Goal: Task Accomplishment & Management: Manage account settings

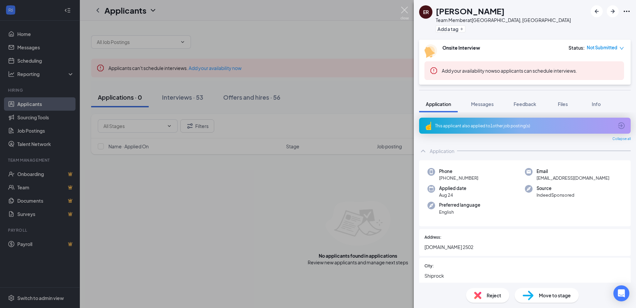
click at [403, 8] on img at bounding box center [405, 13] width 8 height 13
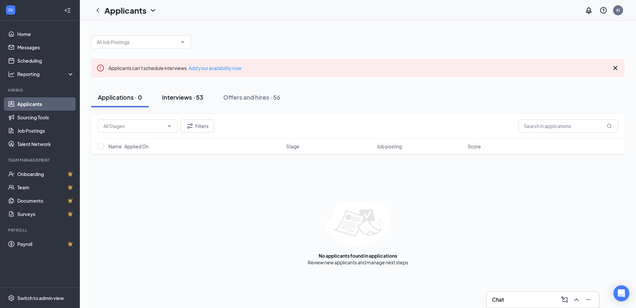
click at [190, 100] on div "Interviews · 53" at bounding box center [182, 97] width 41 height 8
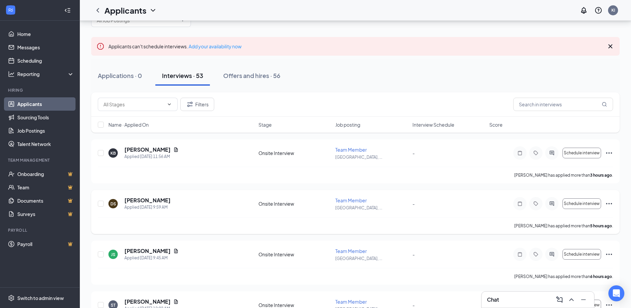
scroll to position [33, 0]
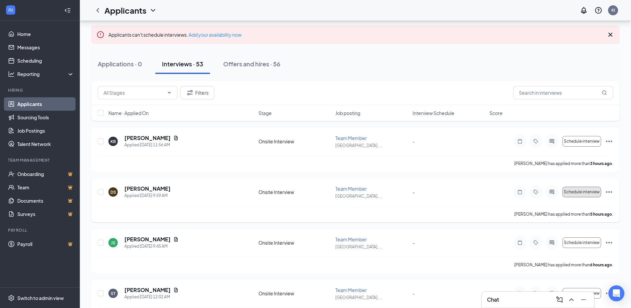
click at [575, 192] on span "Schedule interview" at bounding box center [582, 191] width 36 height 5
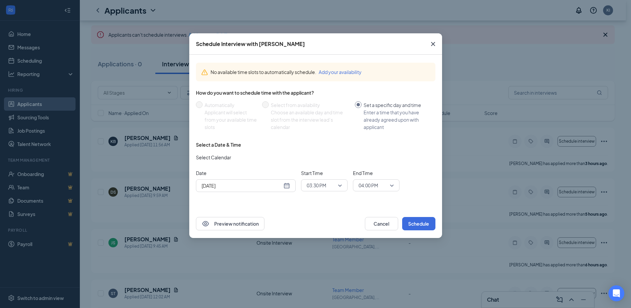
click at [433, 45] on icon "Cross" at bounding box center [433, 44] width 8 height 8
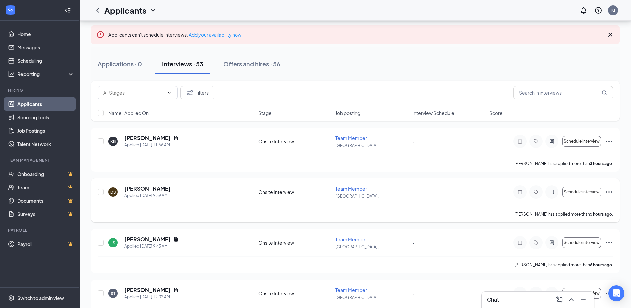
click at [610, 191] on icon "Ellipses" at bounding box center [609, 191] width 6 height 1
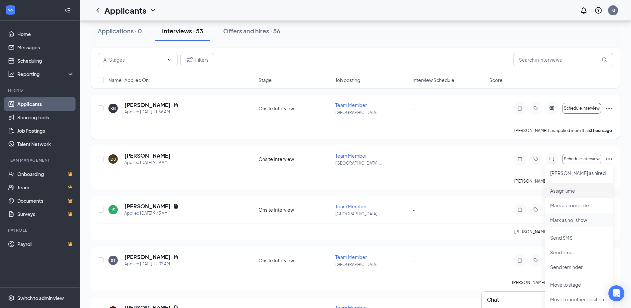
scroll to position [67, 0]
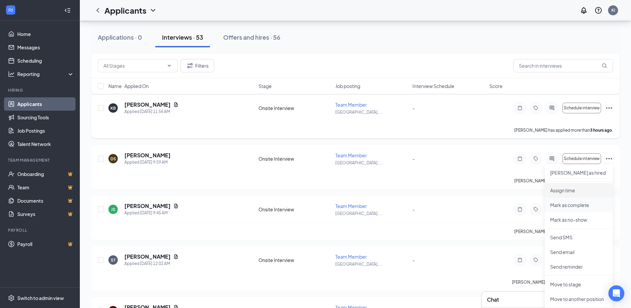
click at [580, 202] on p "Mark as complete" at bounding box center [578, 204] width 57 height 7
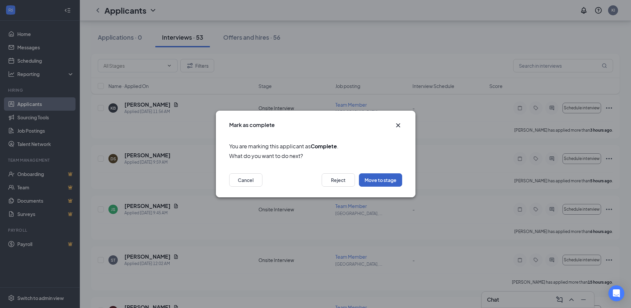
click at [377, 180] on button "Move to stage" at bounding box center [380, 179] width 43 height 13
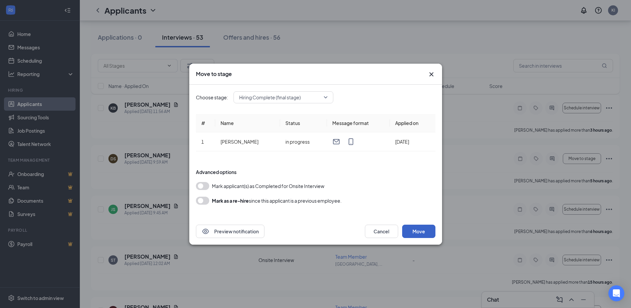
click at [420, 231] on button "Move" at bounding box center [418, 230] width 33 height 13
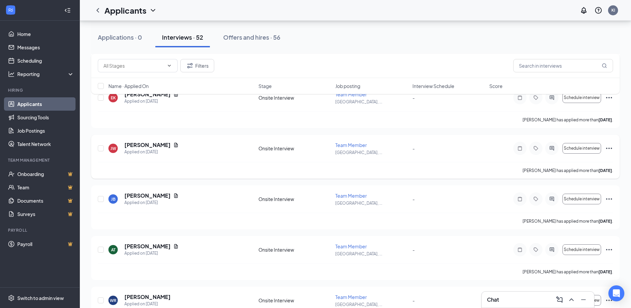
scroll to position [1564, 0]
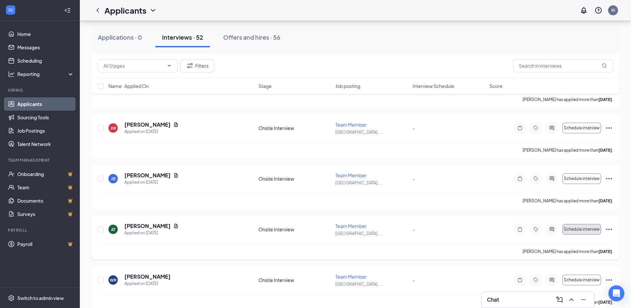
click at [581, 229] on span "Schedule interview" at bounding box center [582, 229] width 36 height 5
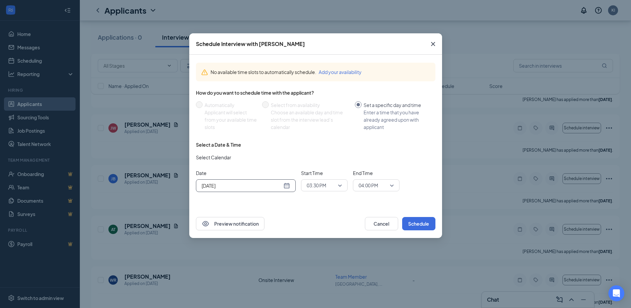
click at [286, 187] on div "Aug 26, 2025" at bounding box center [246, 185] width 89 height 7
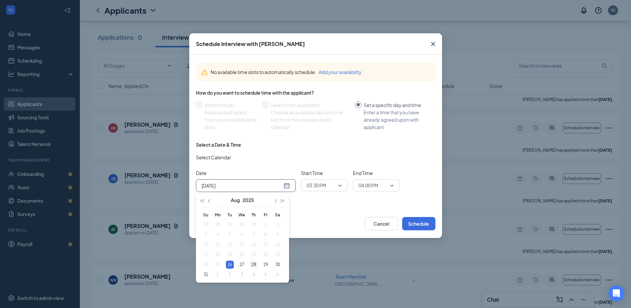
type input "Aug 28, 2025"
click at [252, 264] on div "28" at bounding box center [254, 264] width 8 height 8
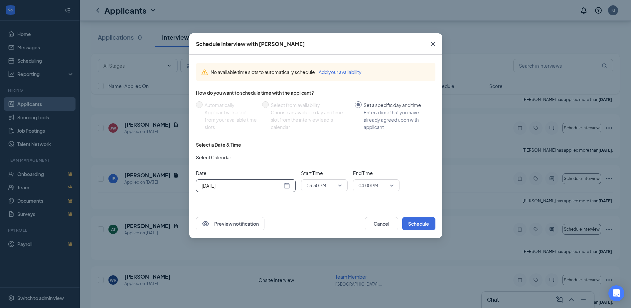
click at [340, 186] on span "03:30 PM" at bounding box center [324, 185] width 35 height 10
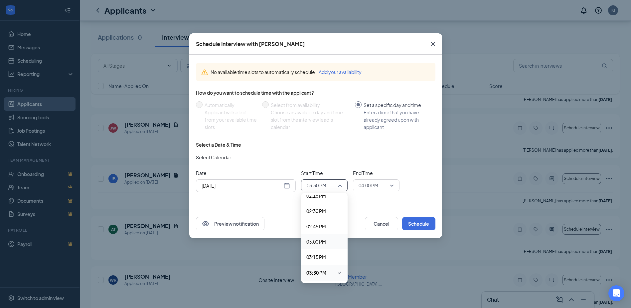
click at [322, 242] on span "03:00 PM" at bounding box center [317, 241] width 20 height 7
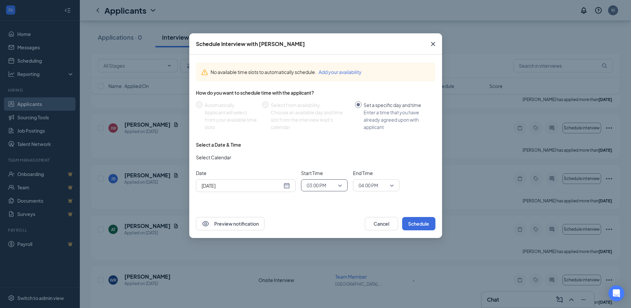
click at [391, 185] on span "04:00 PM" at bounding box center [376, 185] width 35 height 10
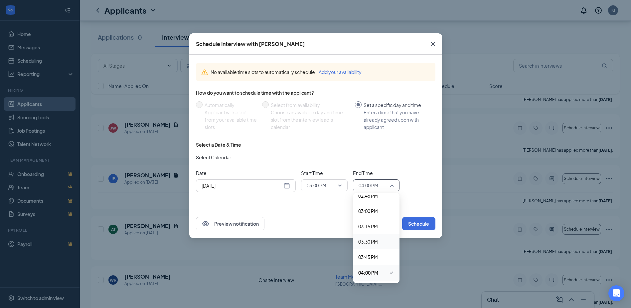
click at [374, 237] on div "03:30 PM" at bounding box center [376, 241] width 47 height 15
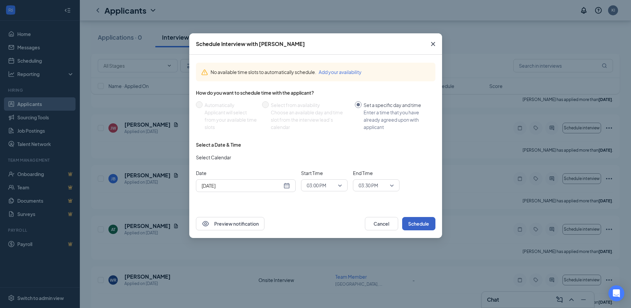
click at [415, 223] on button "Schedule" at bounding box center [418, 223] width 33 height 13
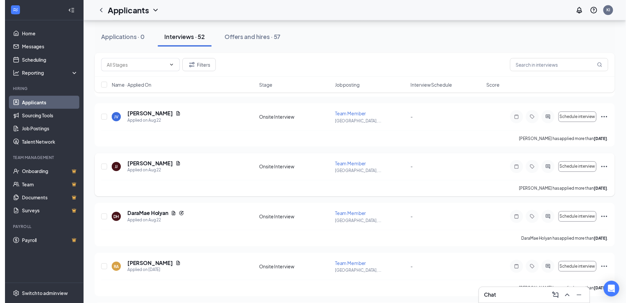
scroll to position [832, 0]
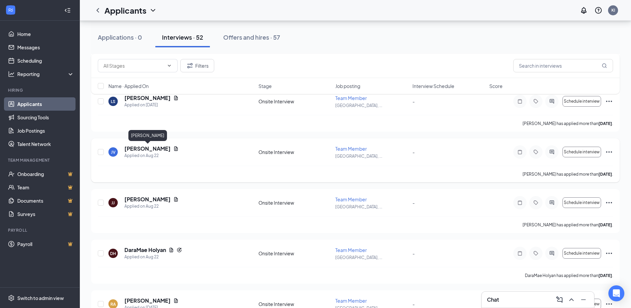
click at [145, 147] on h5 "Jeanette Vitzthum" at bounding box center [147, 148] width 46 height 7
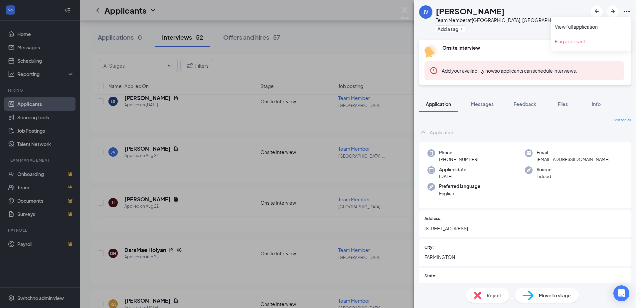
click at [628, 13] on icon "Ellipses" at bounding box center [627, 11] width 8 height 8
click at [610, 27] on link "View full application" at bounding box center [591, 26] width 72 height 7
click at [403, 10] on img at bounding box center [405, 13] width 8 height 13
click at [404, 12] on img at bounding box center [405, 13] width 8 height 13
click at [404, 8] on div "Applicants KI" at bounding box center [358, 10] width 556 height 21
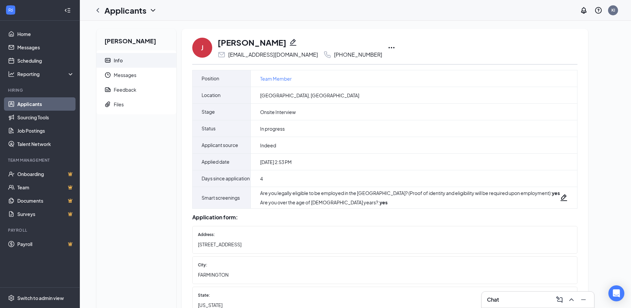
click at [388, 48] on icon "Ellipses" at bounding box center [392, 48] width 8 height 8
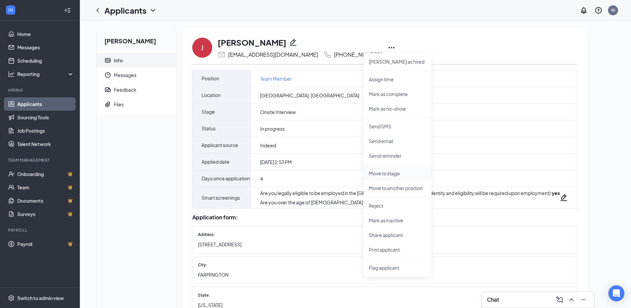
click at [390, 170] on p "Move to stage" at bounding box center [397, 173] width 57 height 7
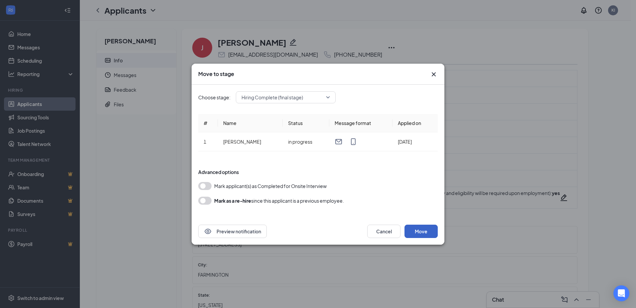
click at [423, 231] on button "Move" at bounding box center [421, 230] width 33 height 13
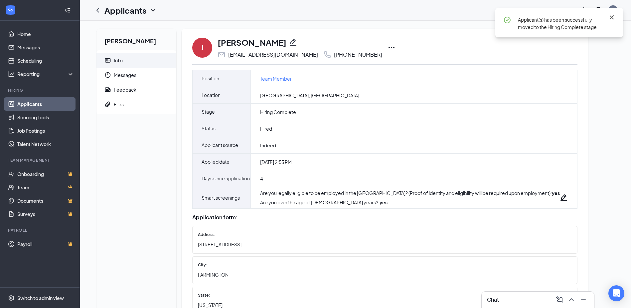
click at [613, 16] on icon "Cross" at bounding box center [612, 17] width 4 height 4
click at [446, 52] on div "J Jeanette Vitzthum jeanievitzthum@gmail.com +1 (505) 360-2807 Mark not hired S…" at bounding box center [384, 48] width 385 height 22
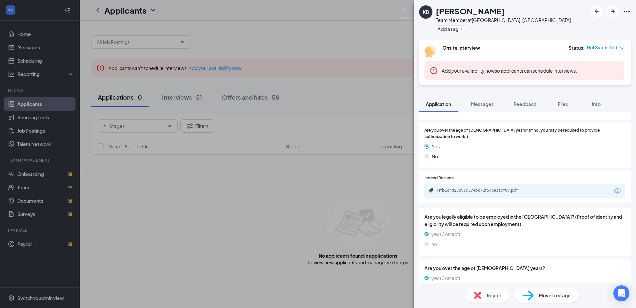
scroll to position [326, 0]
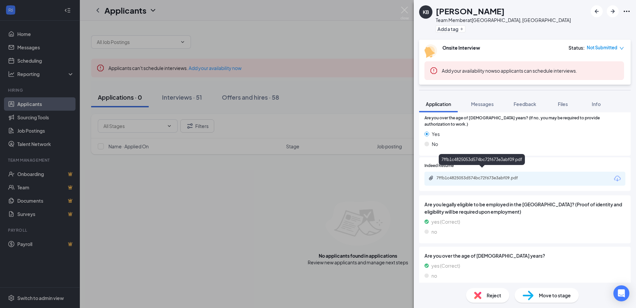
click at [491, 166] on div "7ffb1c4825053d574bc72f673e3abf09.pdf" at bounding box center [482, 161] width 86 height 14
click at [626, 11] on icon "Ellipses" at bounding box center [627, 11] width 8 height 8
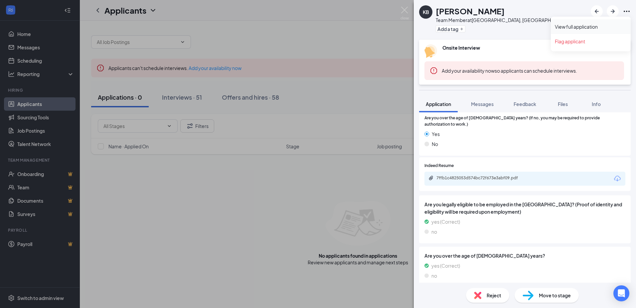
click at [570, 23] on link "View full application" at bounding box center [591, 26] width 72 height 7
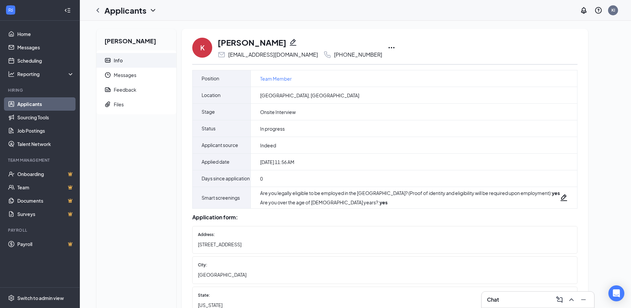
click at [388, 48] on icon "Ellipses" at bounding box center [392, 48] width 8 height 8
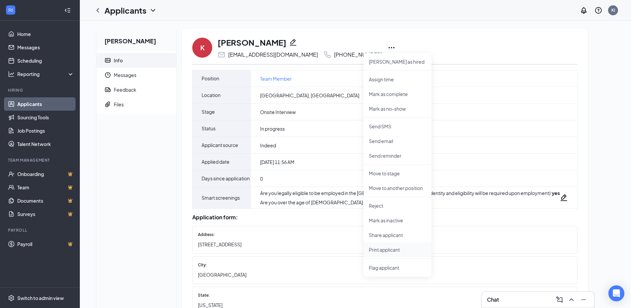
click at [396, 246] on li "Print applicant" at bounding box center [398, 249] width 68 height 15
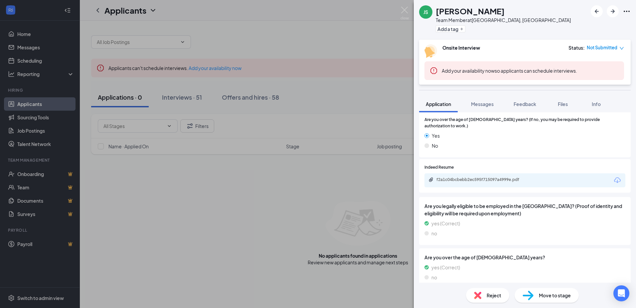
scroll to position [326, 0]
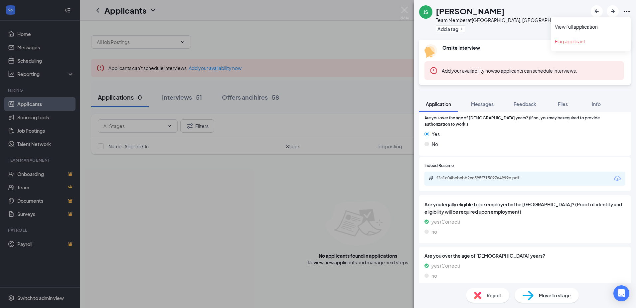
click at [627, 12] on icon "Ellipses" at bounding box center [627, 11] width 8 height 8
click at [586, 28] on link "View full application" at bounding box center [591, 26] width 72 height 7
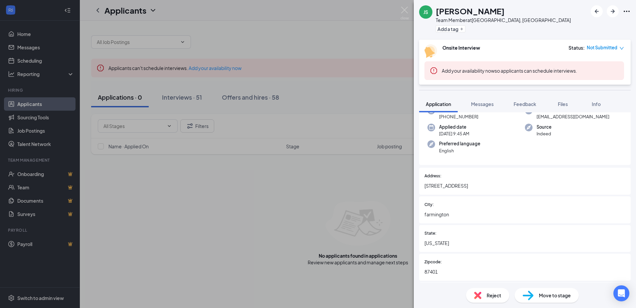
scroll to position [0, 0]
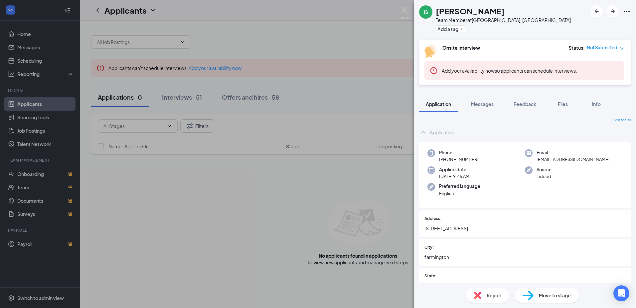
click at [620, 47] on icon "down" at bounding box center [622, 48] width 5 height 5
click at [599, 65] on span "Assign Time" at bounding box center [595, 66] width 26 height 7
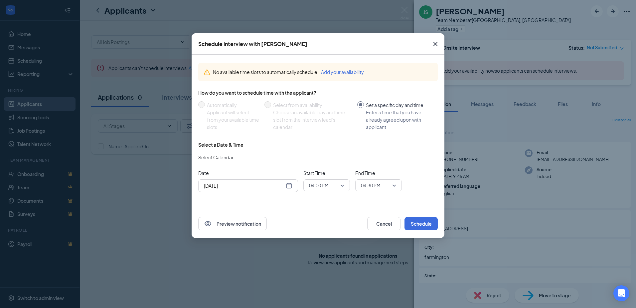
click at [291, 186] on div "Aug 26, 2025" at bounding box center [248, 185] width 89 height 7
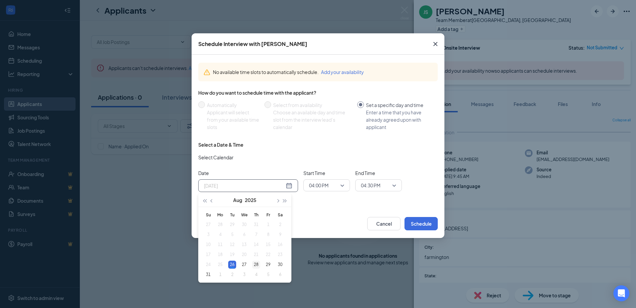
type input "Aug 28, 2025"
click at [256, 265] on div "28" at bounding box center [256, 264] width 8 height 8
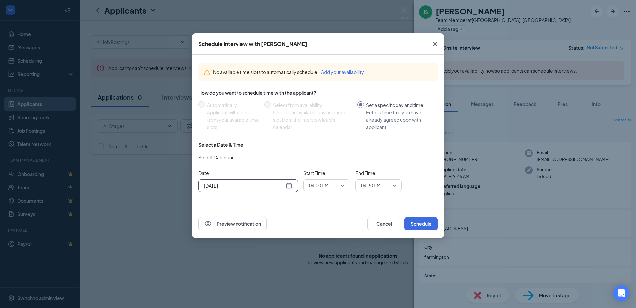
click at [343, 184] on span "04:00 PM" at bounding box center [326, 185] width 35 height 10
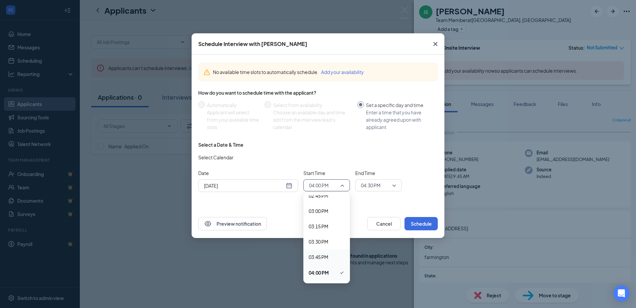
click at [324, 256] on span "03:45 PM" at bounding box center [319, 256] width 20 height 7
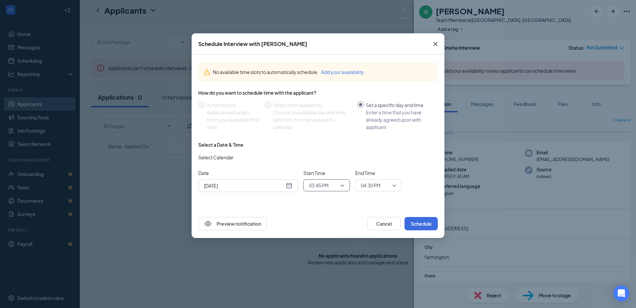
click at [393, 183] on span "04:30 PM" at bounding box center [378, 185] width 35 height 10
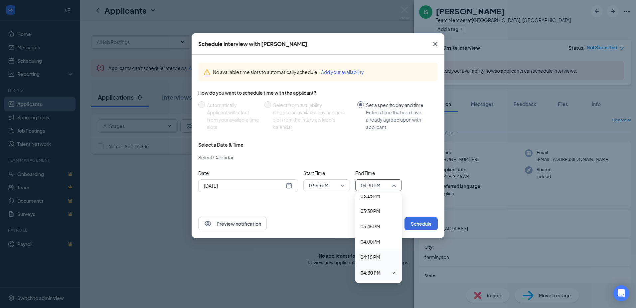
click at [369, 257] on span "04:15 PM" at bounding box center [371, 256] width 20 height 7
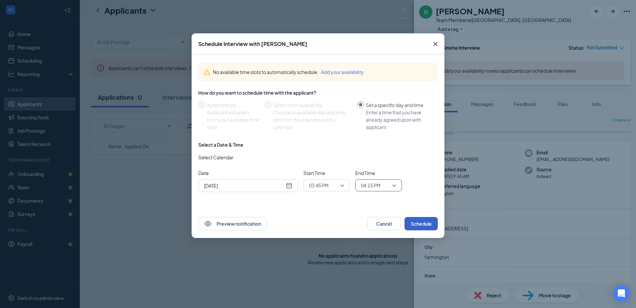
click at [420, 222] on button "Schedule" at bounding box center [421, 223] width 33 height 13
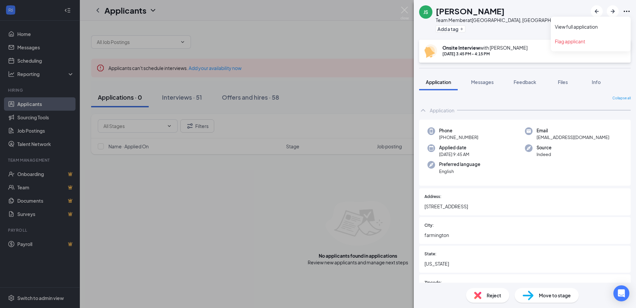
click at [626, 11] on icon "Ellipses" at bounding box center [627, 11] width 8 height 8
click at [578, 26] on link "View full application" at bounding box center [591, 26] width 72 height 7
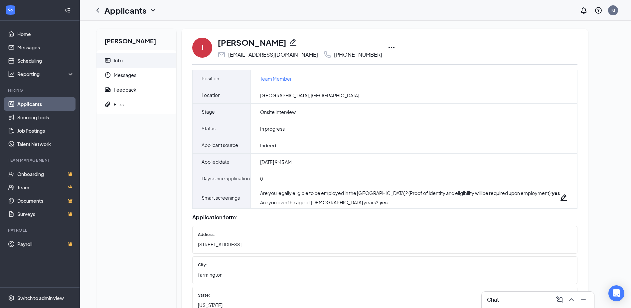
click at [388, 46] on icon "Ellipses" at bounding box center [392, 48] width 8 height 8
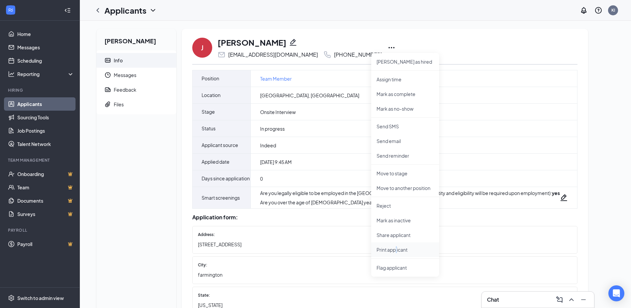
click at [397, 248] on p "Print applicant" at bounding box center [405, 249] width 57 height 7
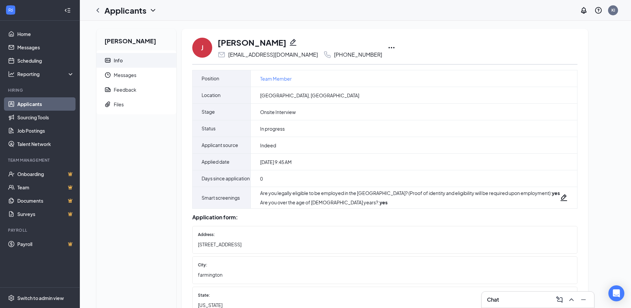
click at [388, 46] on icon "Ellipses" at bounding box center [392, 48] width 8 height 8
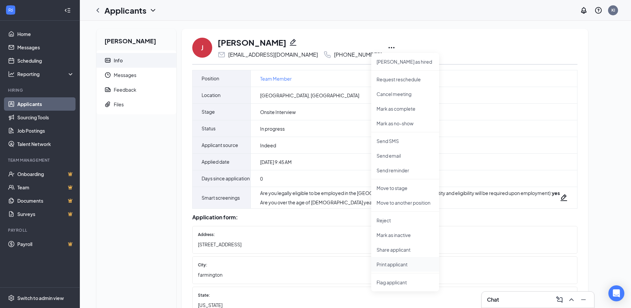
click at [392, 264] on p "Print applicant" at bounding box center [405, 264] width 57 height 7
